Goal: Task Accomplishment & Management: Use online tool/utility

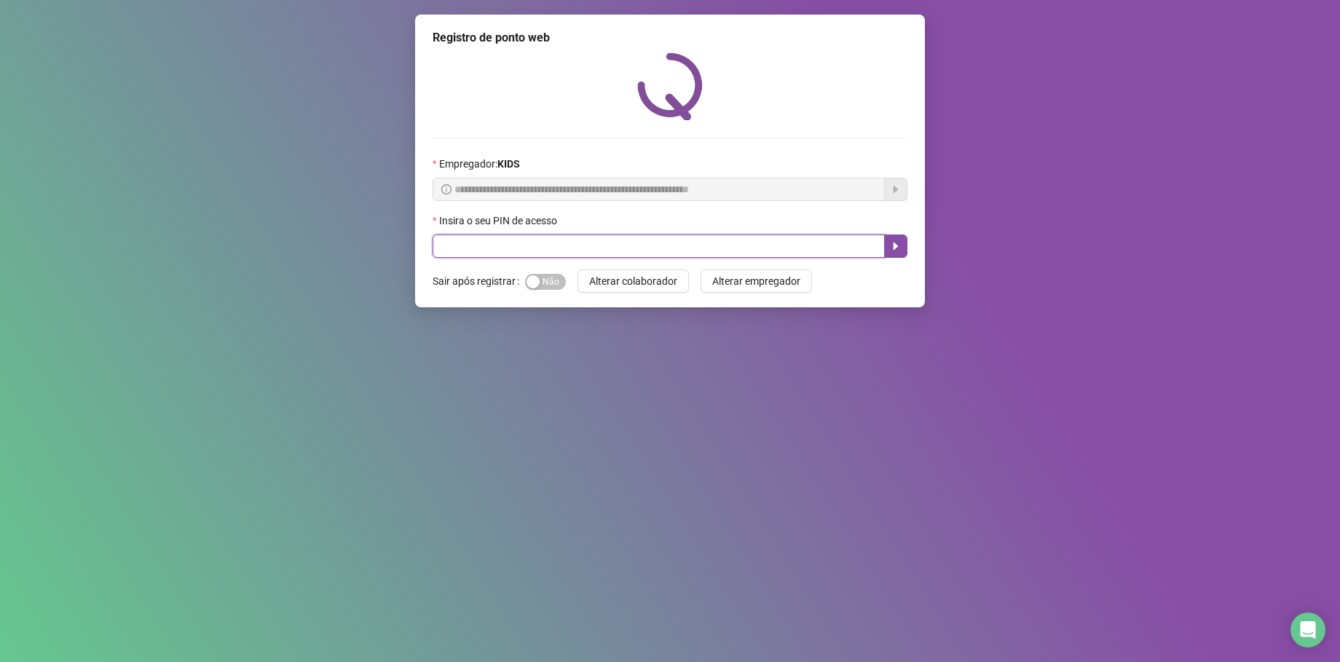
drag, startPoint x: 646, startPoint y: 249, endPoint x: 663, endPoint y: 241, distance: 19.2
click at [646, 249] on input "text" at bounding box center [659, 245] width 452 height 23
type input "*****"
click at [886, 249] on button "button" at bounding box center [895, 245] width 23 height 23
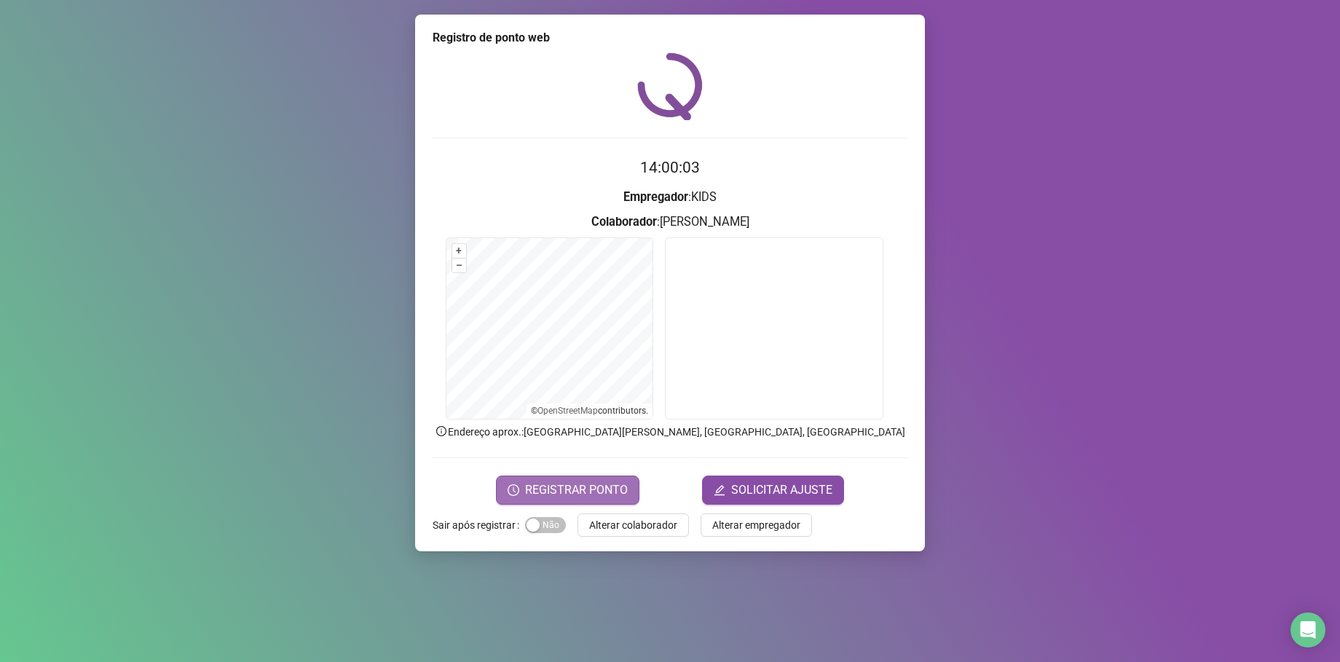
click at [572, 482] on span "REGISTRAR PONTO" at bounding box center [576, 489] width 103 height 17
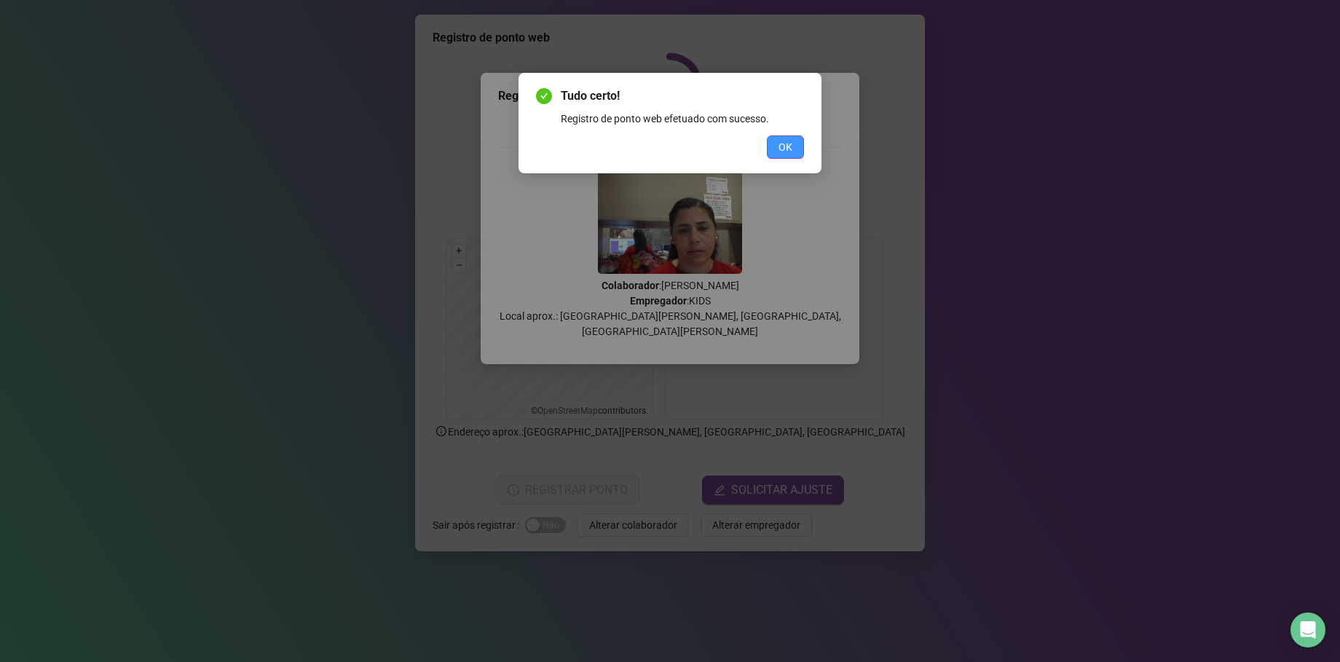
click at [775, 141] on button "OK" at bounding box center [785, 146] width 37 height 23
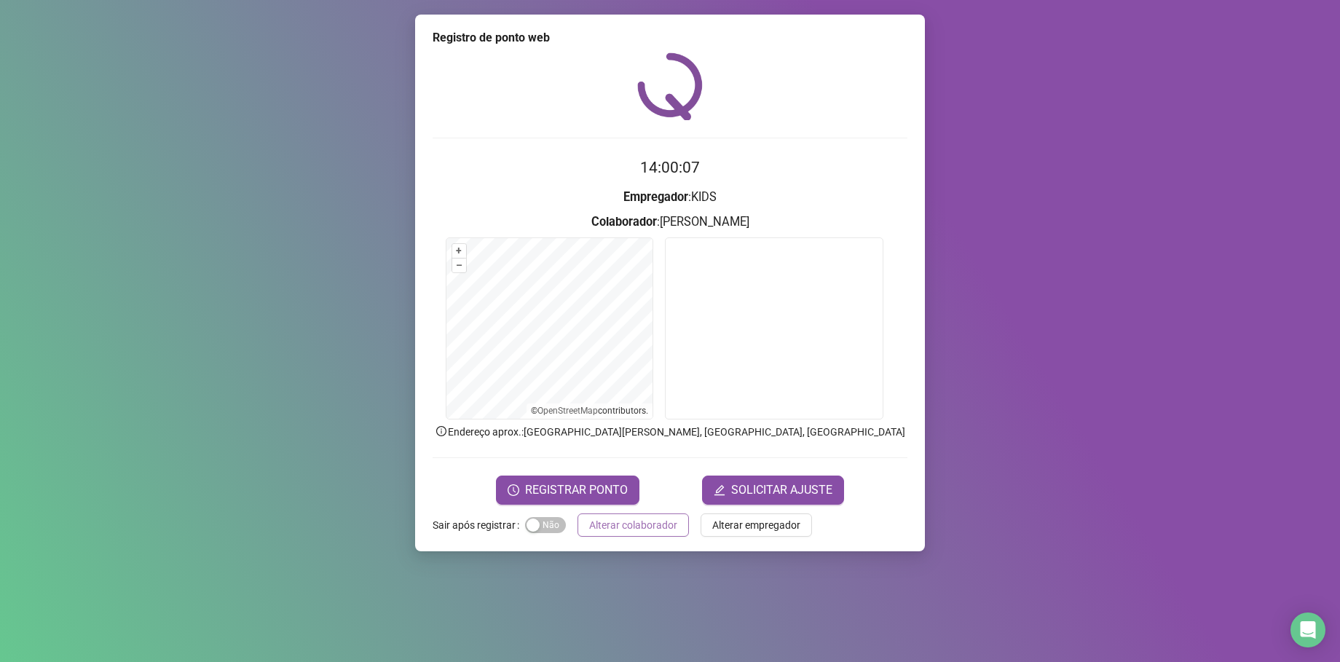
click at [628, 518] on span "Alterar colaborador" at bounding box center [633, 525] width 88 height 16
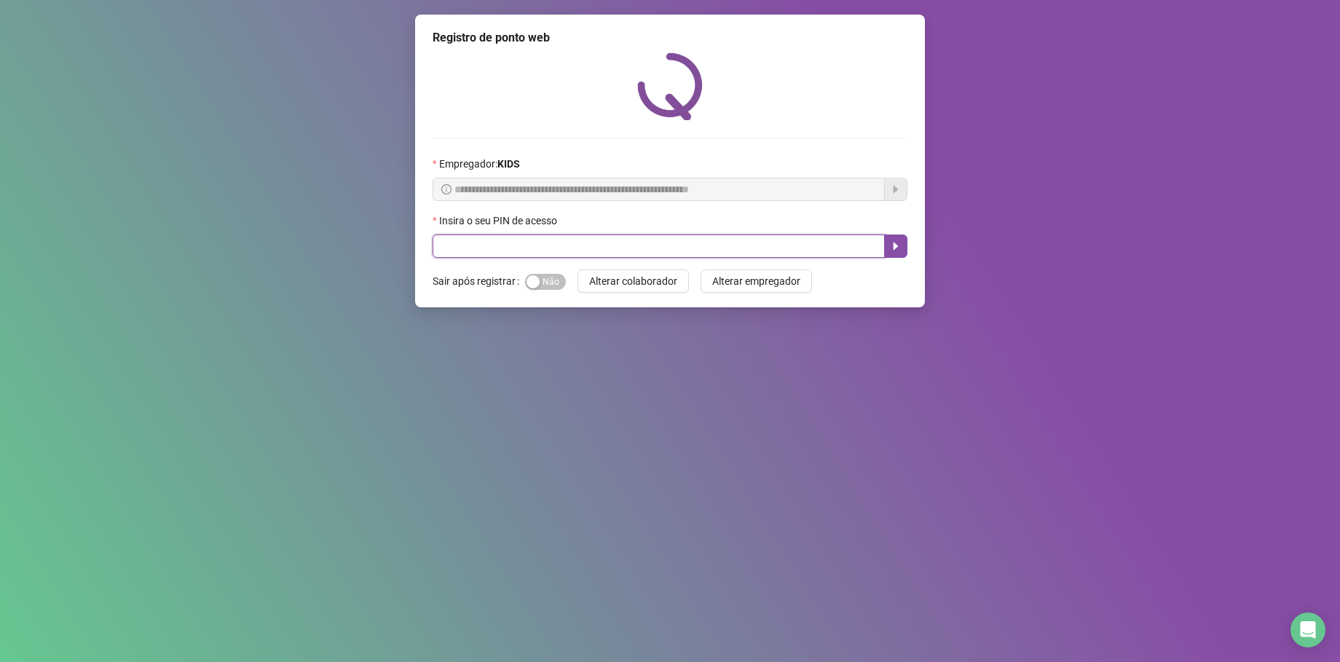
click at [569, 240] on input "text" at bounding box center [659, 245] width 452 height 23
type input "*****"
click at [895, 237] on button "button" at bounding box center [895, 245] width 23 height 23
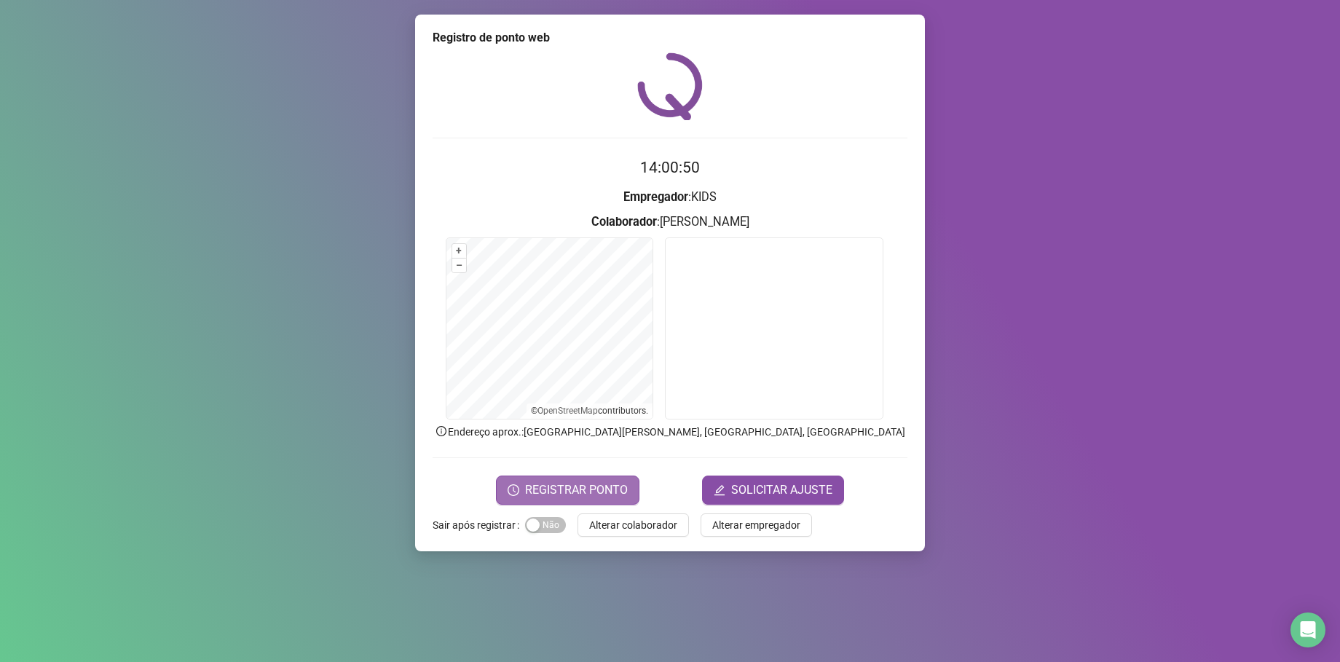
click at [600, 497] on span "REGISTRAR PONTO" at bounding box center [576, 489] width 103 height 17
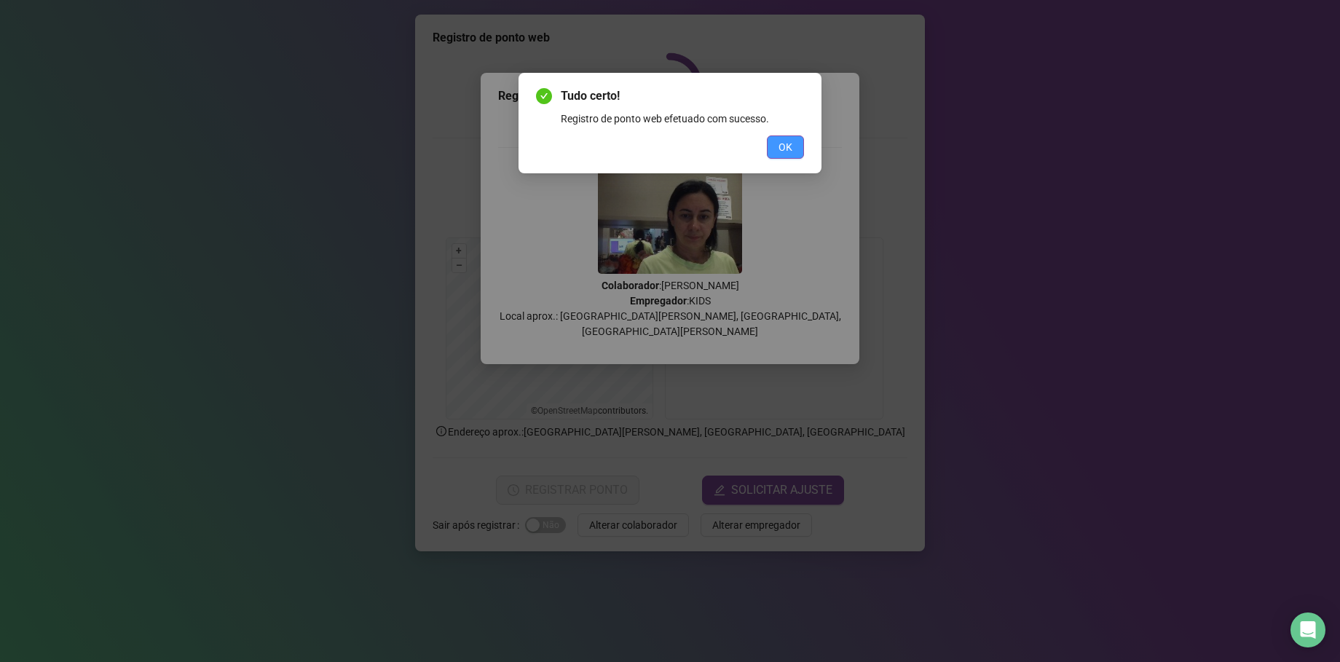
click at [789, 152] on span "OK" at bounding box center [785, 147] width 14 height 16
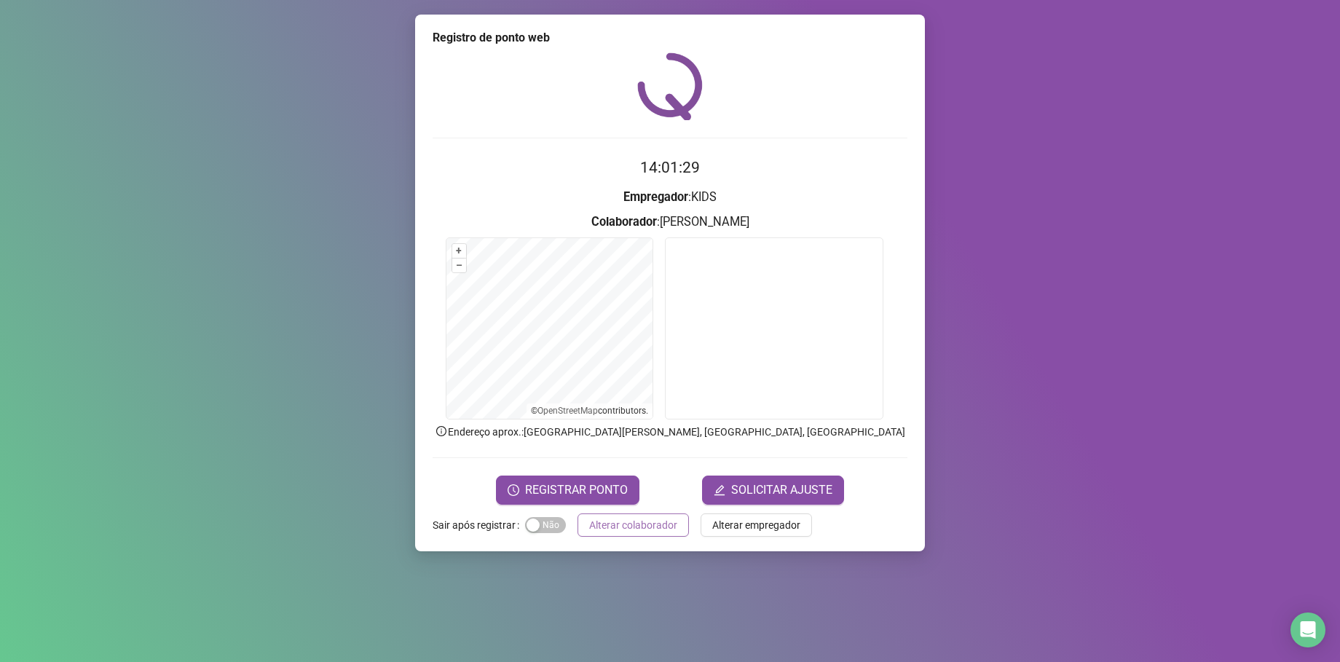
click at [635, 521] on span "Alterar colaborador" at bounding box center [633, 525] width 88 height 16
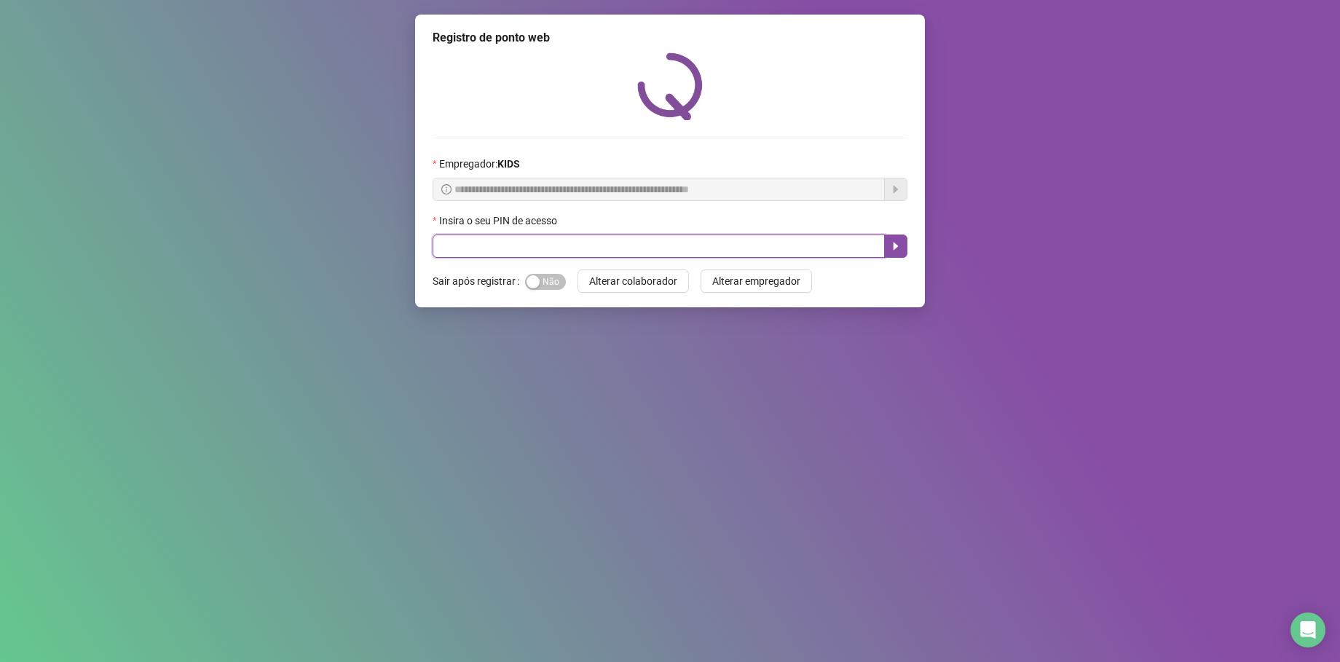
click at [546, 247] on input "text" at bounding box center [659, 245] width 452 height 23
type input "*****"
click at [894, 249] on icon "caret-right" at bounding box center [896, 247] width 5 height 8
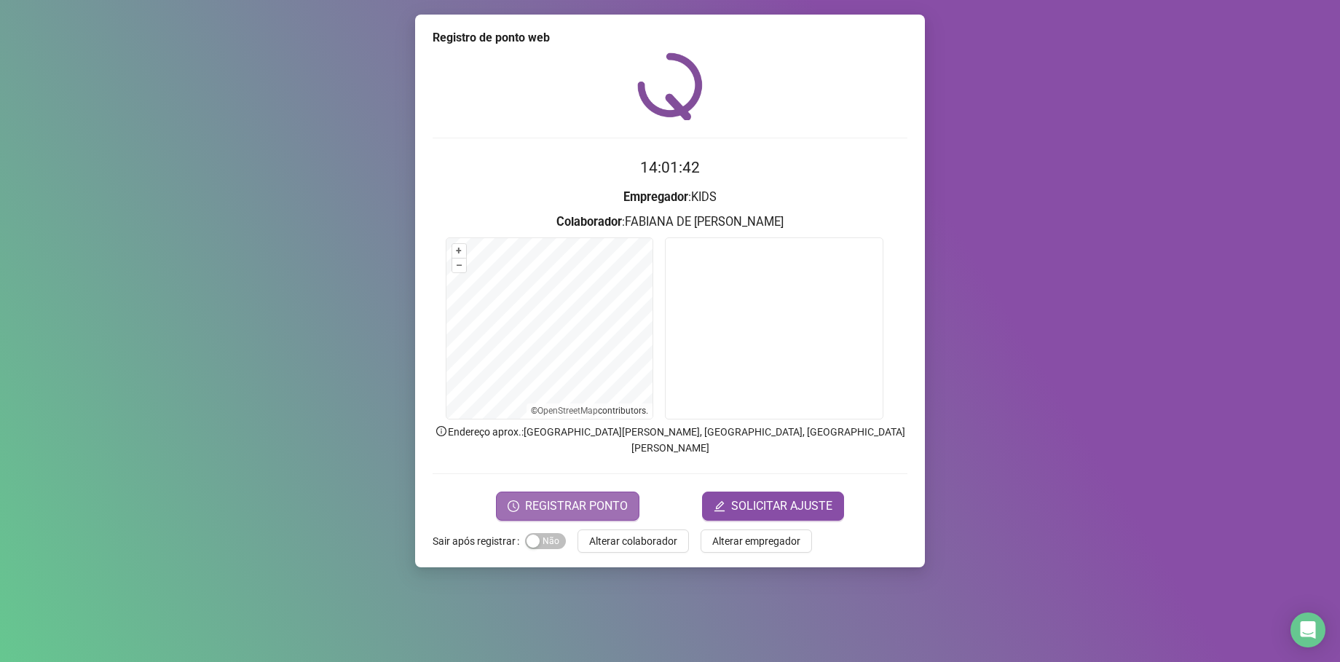
click at [607, 497] on span "REGISTRAR PONTO" at bounding box center [576, 505] width 103 height 17
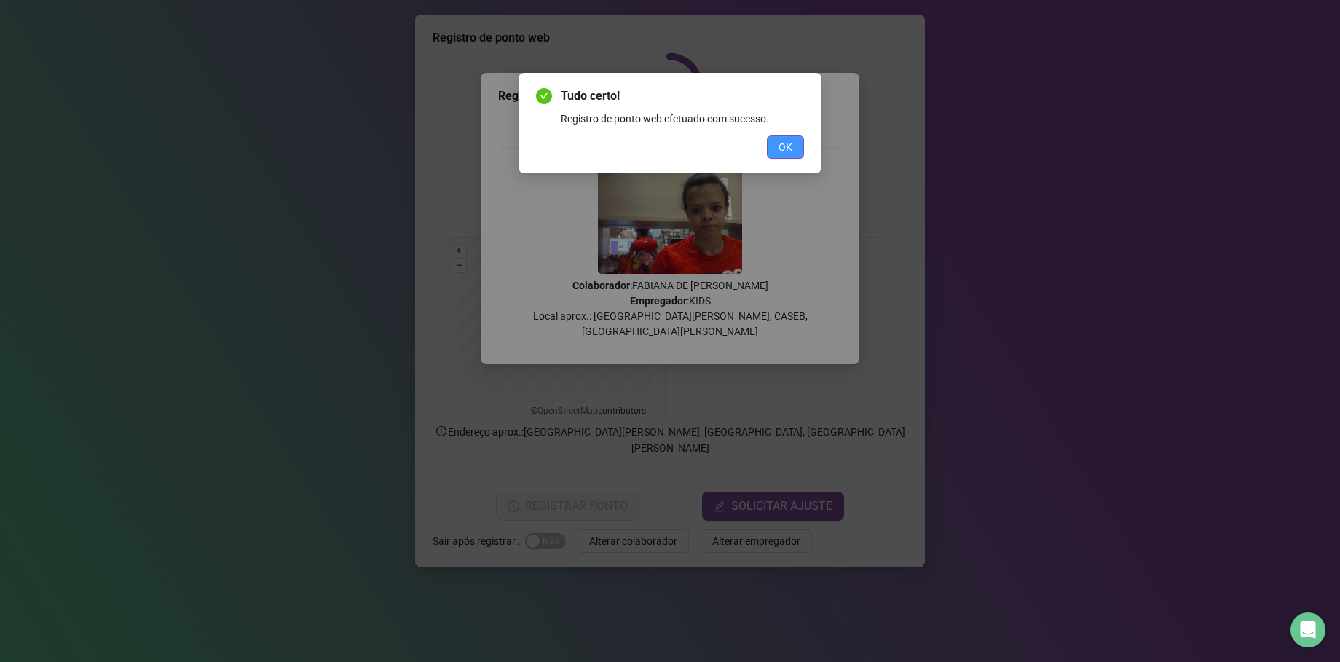
click at [789, 146] on span "OK" at bounding box center [785, 147] width 14 height 16
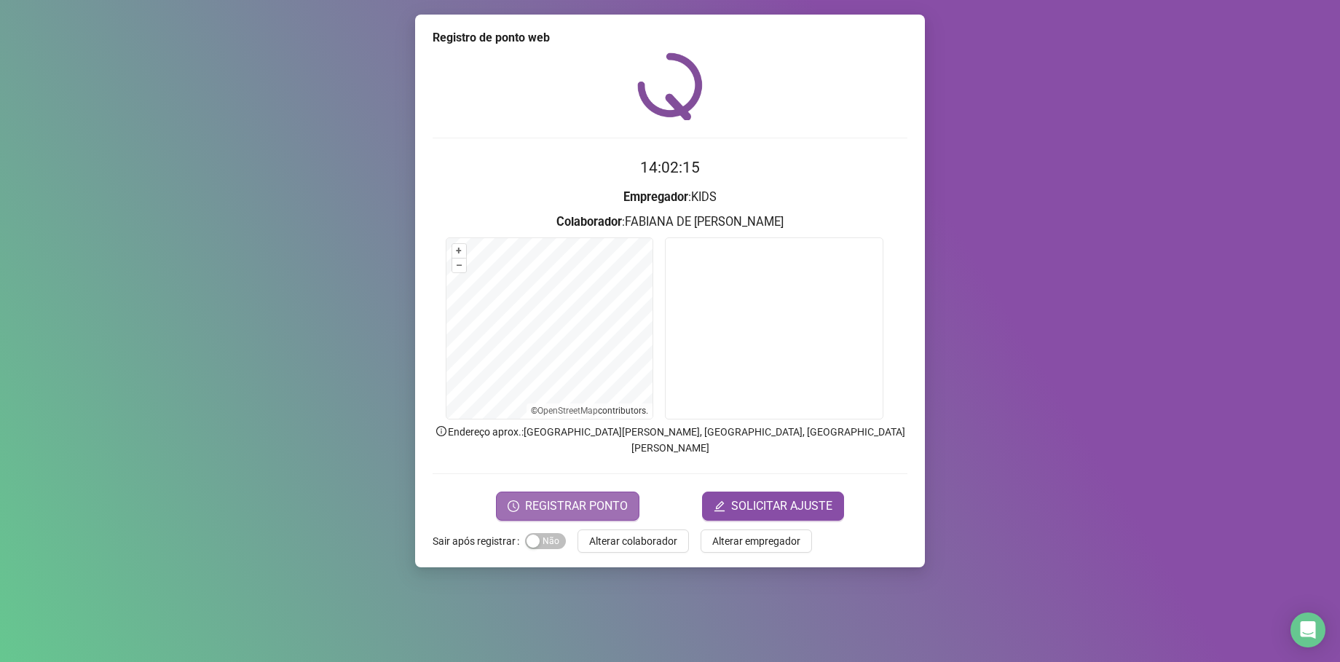
click at [564, 498] on span "REGISTRAR PONTO" at bounding box center [576, 505] width 103 height 17
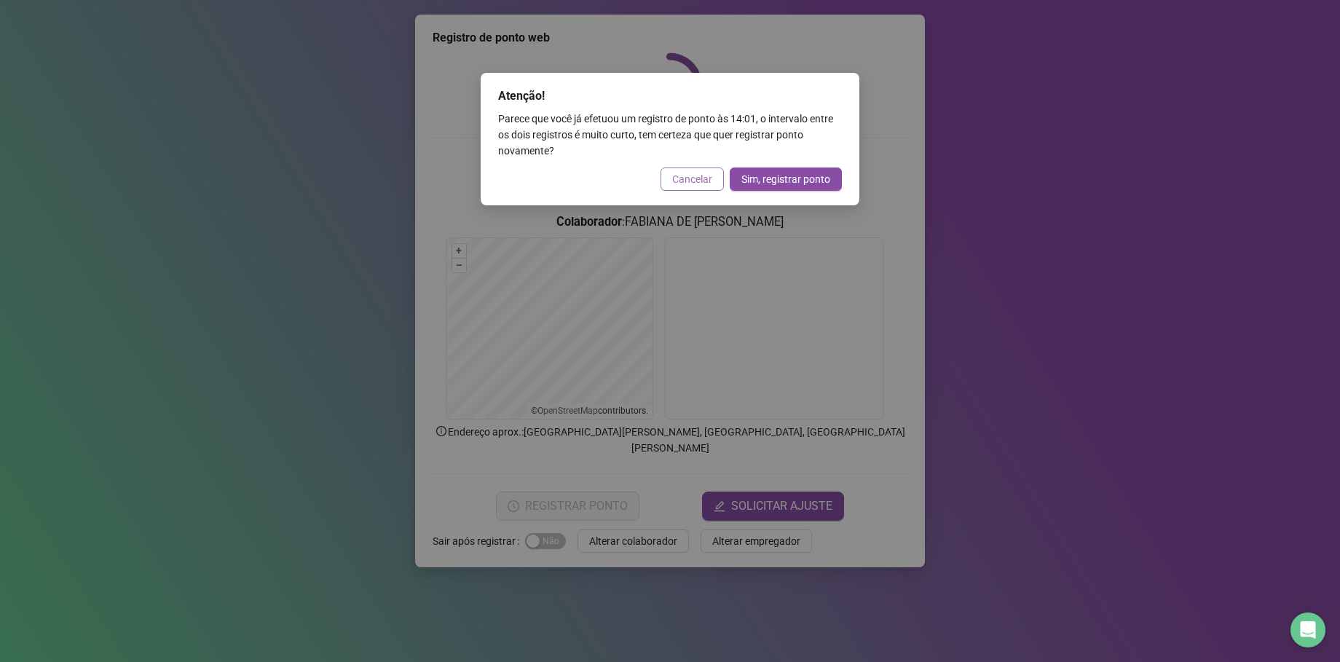
click at [682, 184] on span "Cancelar" at bounding box center [692, 179] width 40 height 16
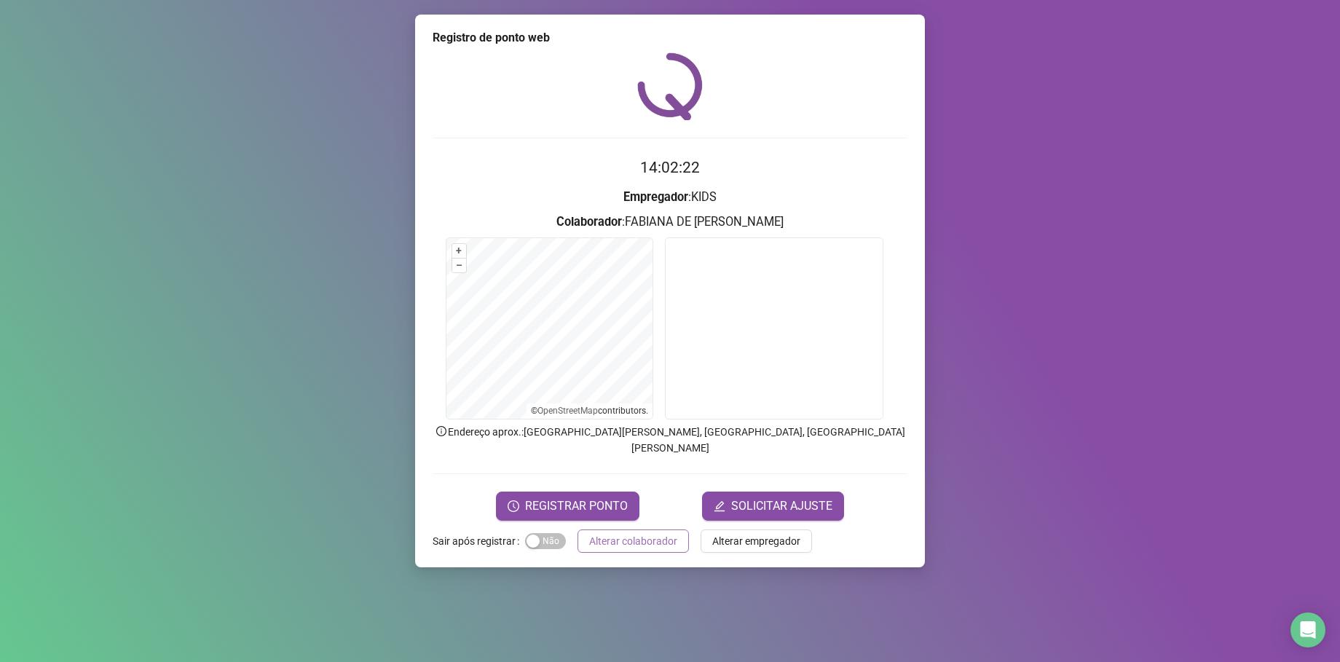
click at [636, 533] on span "Alterar colaborador" at bounding box center [633, 541] width 88 height 16
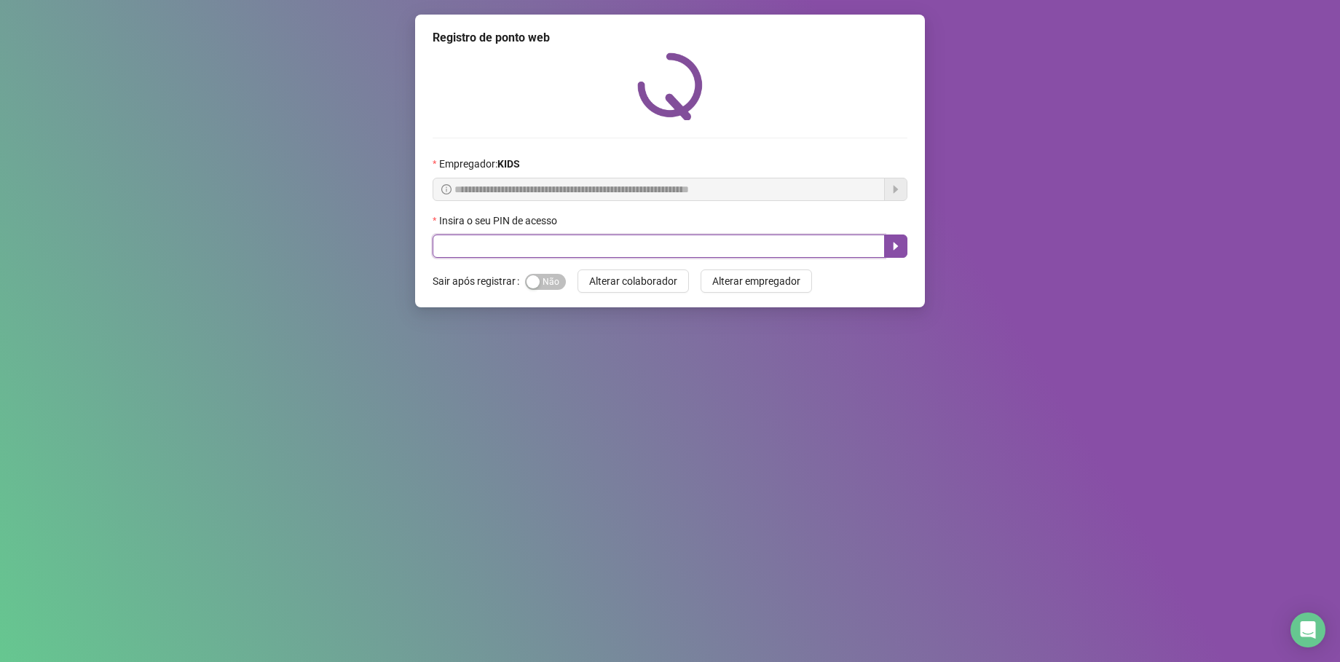
click at [443, 243] on input "text" at bounding box center [659, 245] width 452 height 23
type input "*****"
click at [894, 249] on icon "caret-right" at bounding box center [896, 247] width 5 height 8
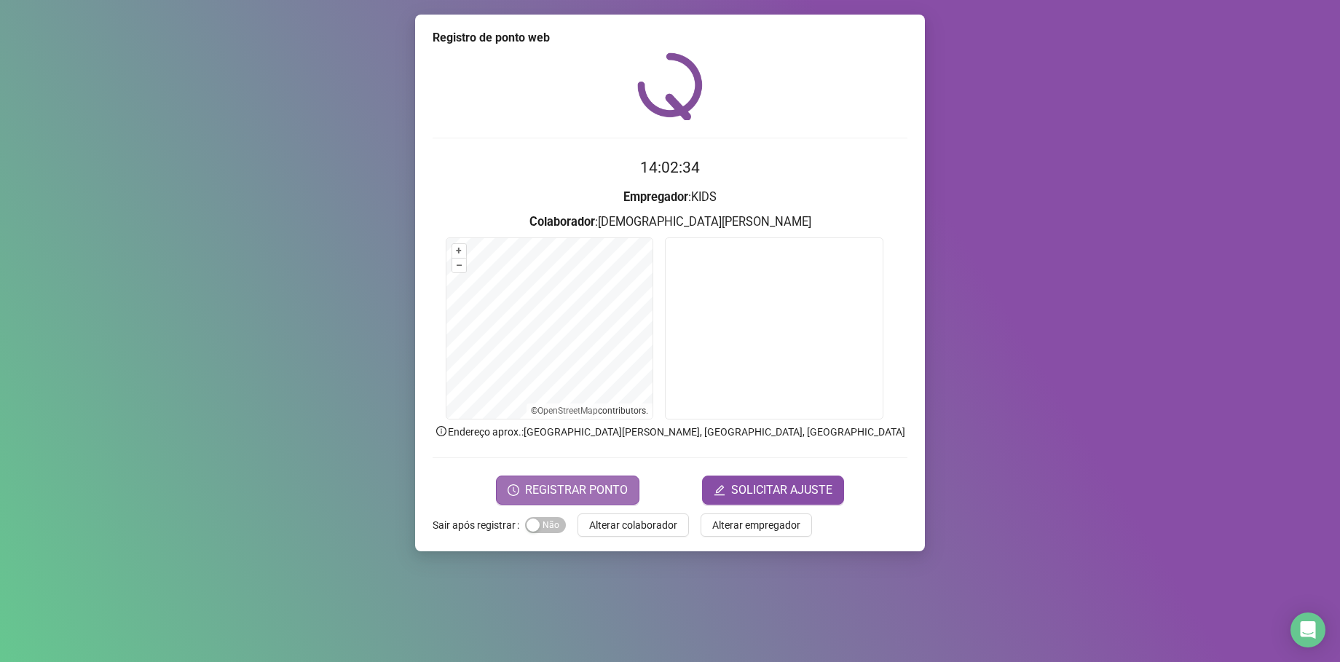
click at [538, 487] on span "REGISTRAR PONTO" at bounding box center [576, 489] width 103 height 17
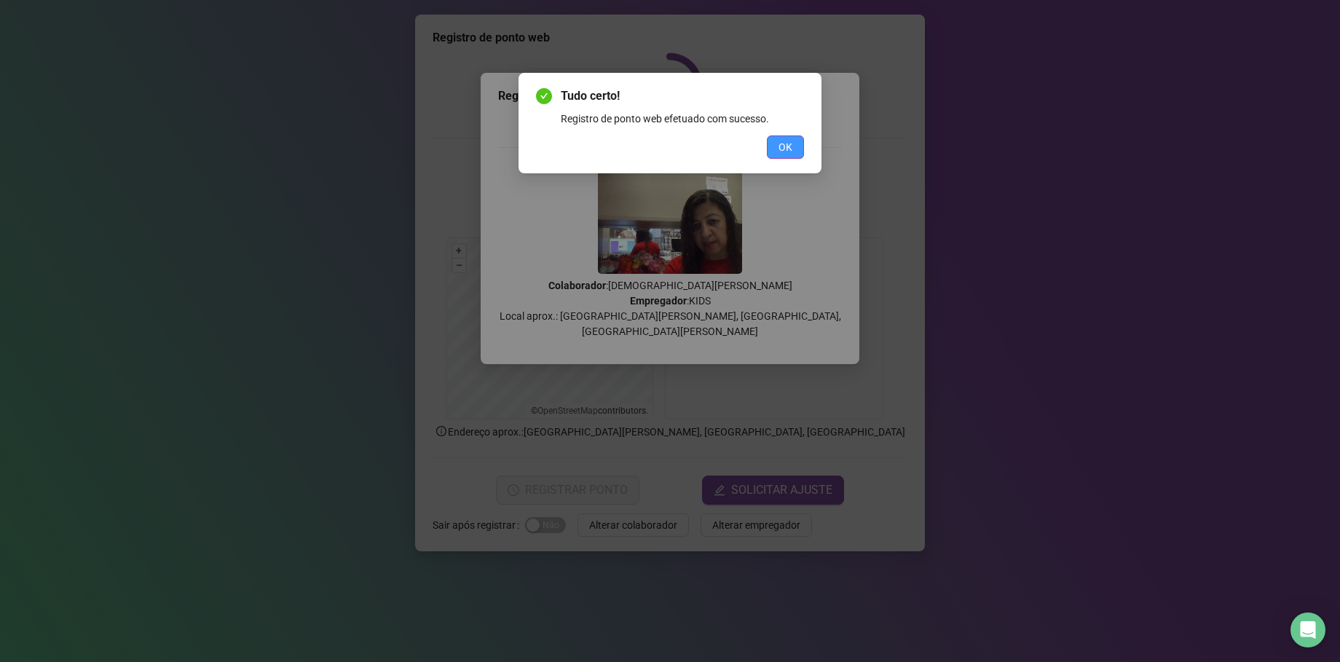
click at [782, 145] on span "OK" at bounding box center [785, 147] width 14 height 16
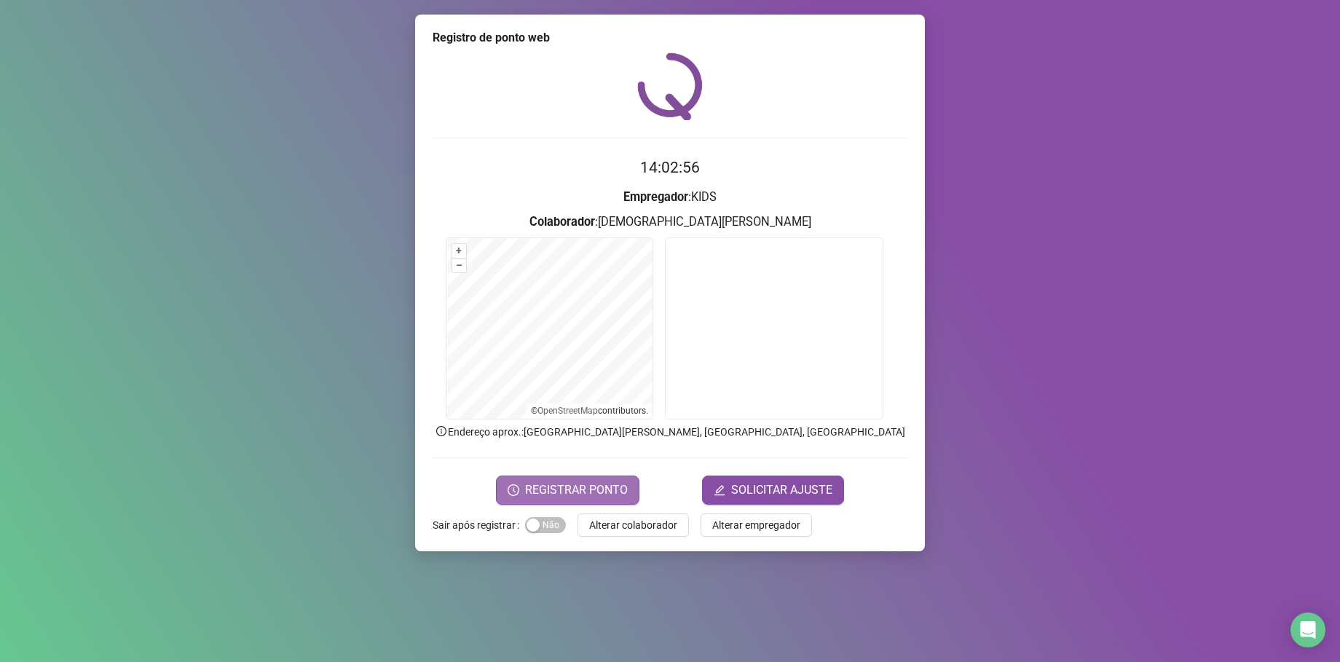
click at [559, 494] on span "REGISTRAR PONTO" at bounding box center [576, 489] width 103 height 17
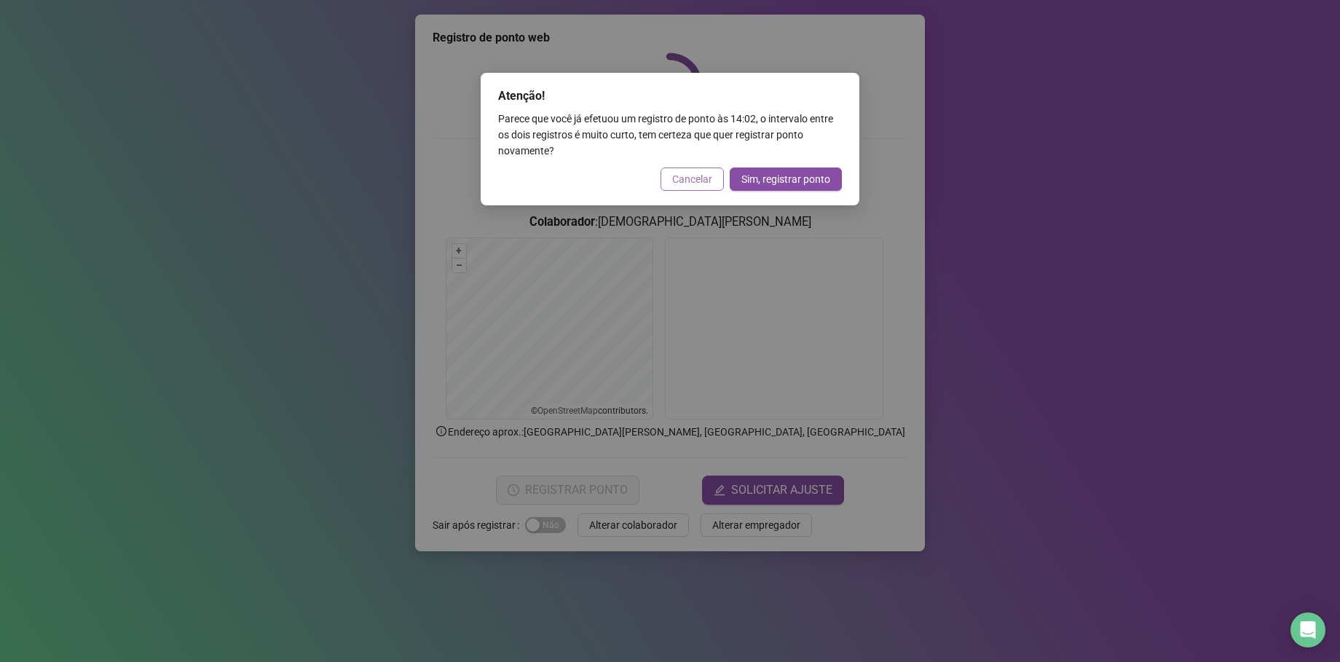
click at [703, 176] on span "Cancelar" at bounding box center [692, 179] width 40 height 16
